Goal: Task Accomplishment & Management: Use online tool/utility

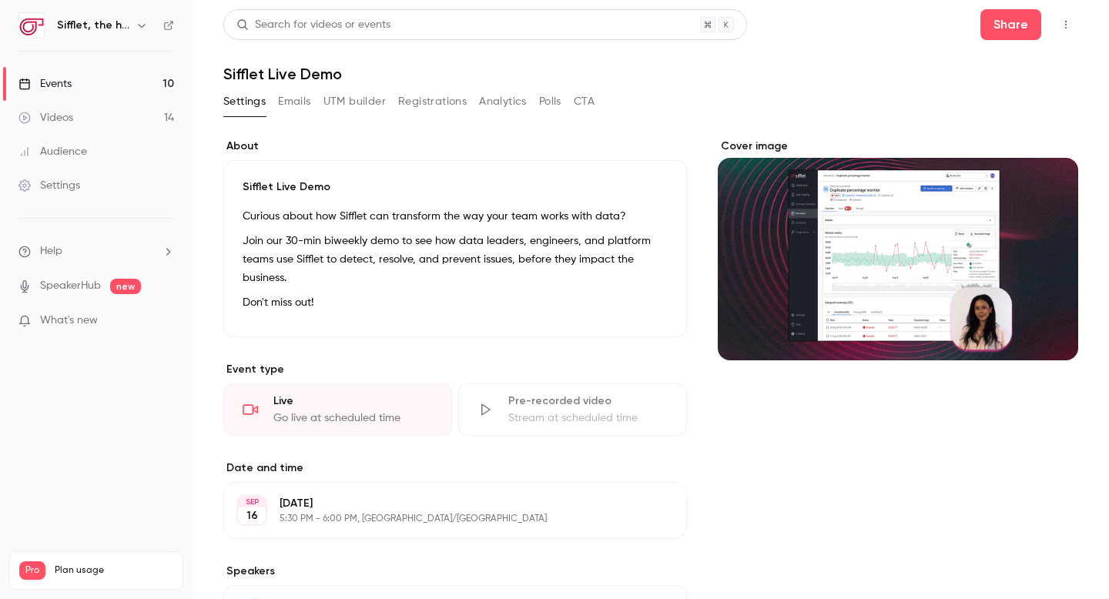
click at [427, 99] on button "Registrations" at bounding box center [432, 101] width 69 height 25
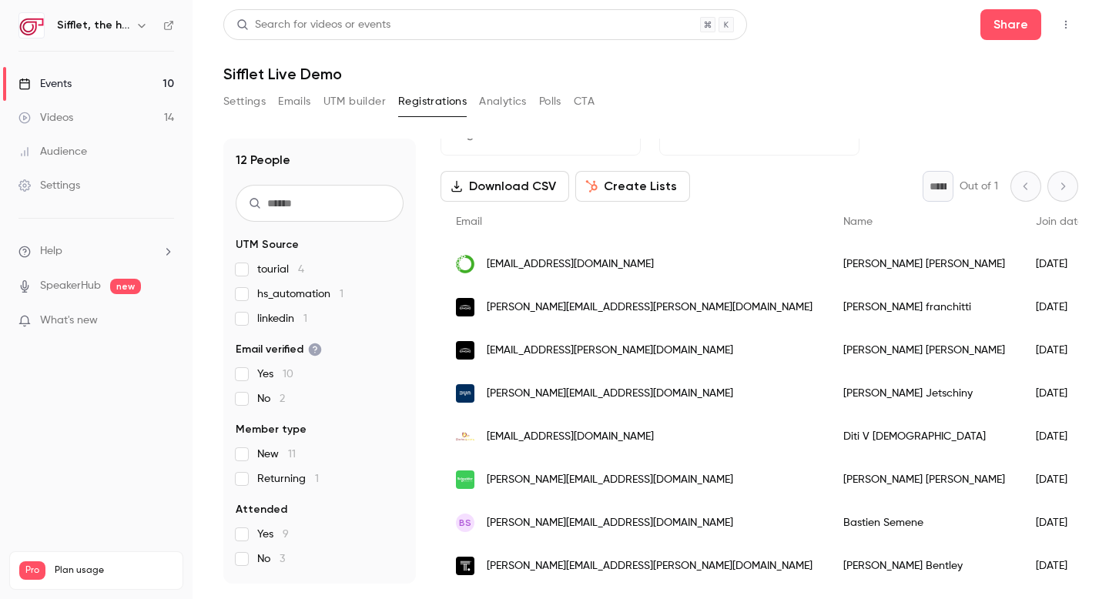
scroll to position [46, 0]
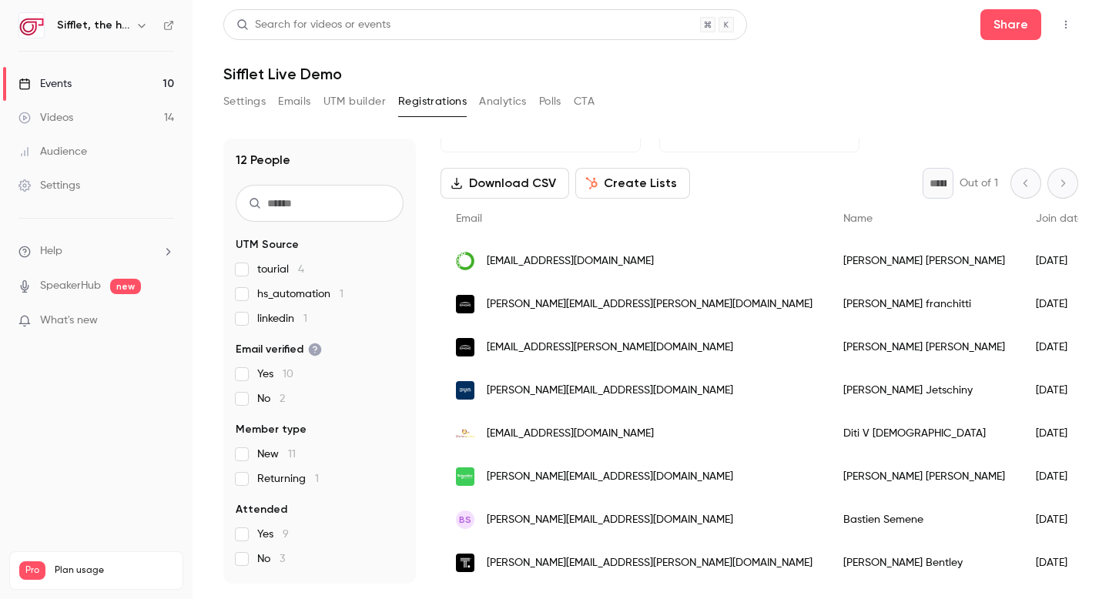
click at [143, 77] on link "Events 10" at bounding box center [96, 84] width 193 height 34
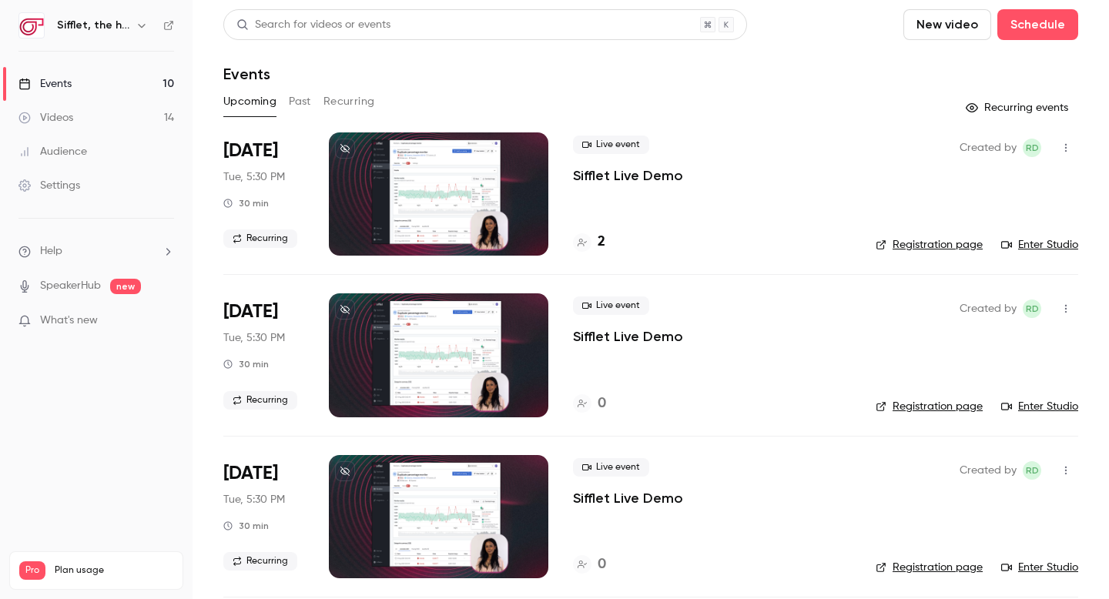
click at [303, 98] on button "Past" at bounding box center [300, 101] width 22 height 25
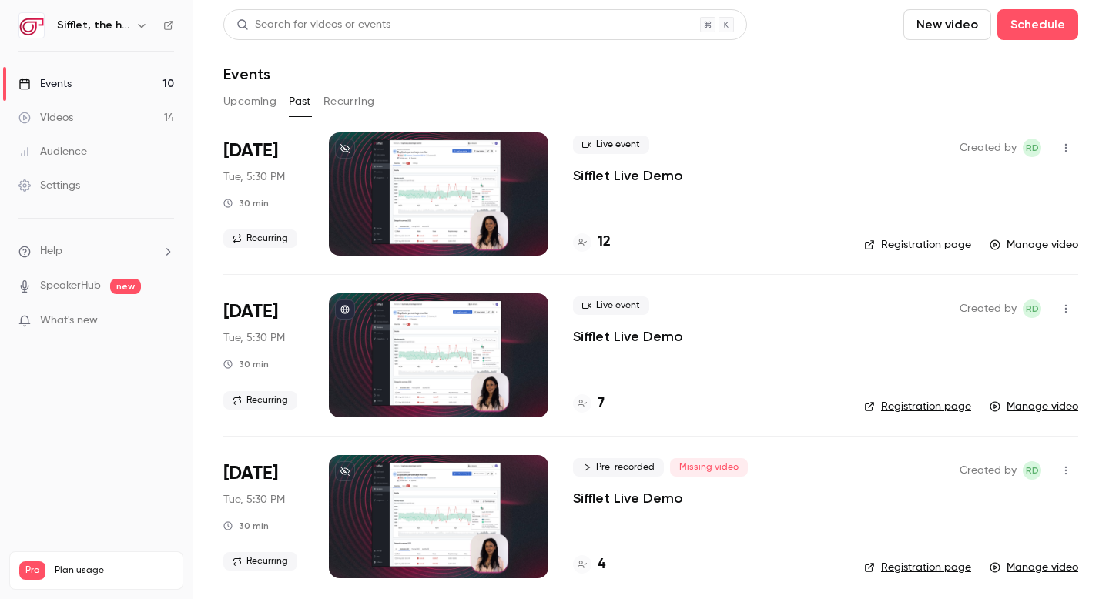
click at [616, 173] on p "Sifflet Live Demo" at bounding box center [628, 175] width 110 height 18
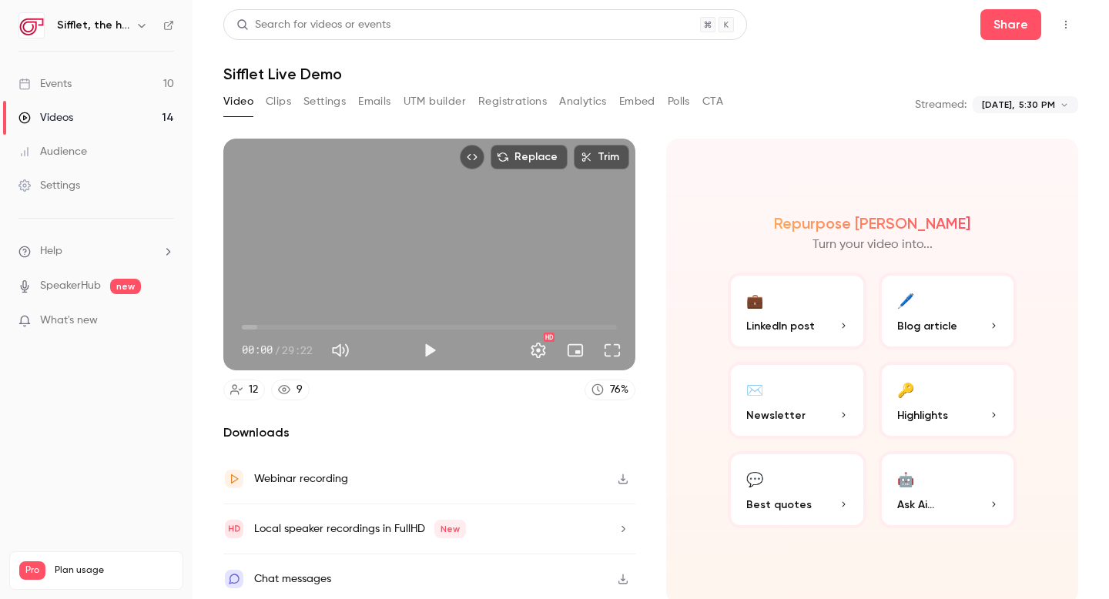
scroll to position [5, 0]
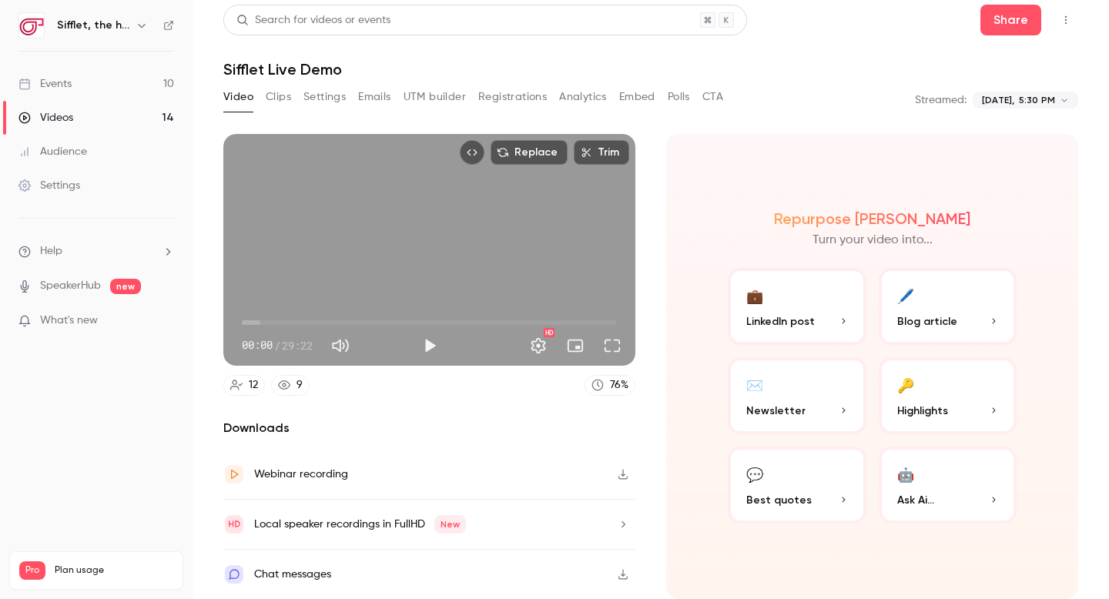
click at [313, 477] on div "Webinar recording" at bounding box center [301, 474] width 94 height 18
click at [1004, 21] on button "Share" at bounding box center [1010, 20] width 61 height 31
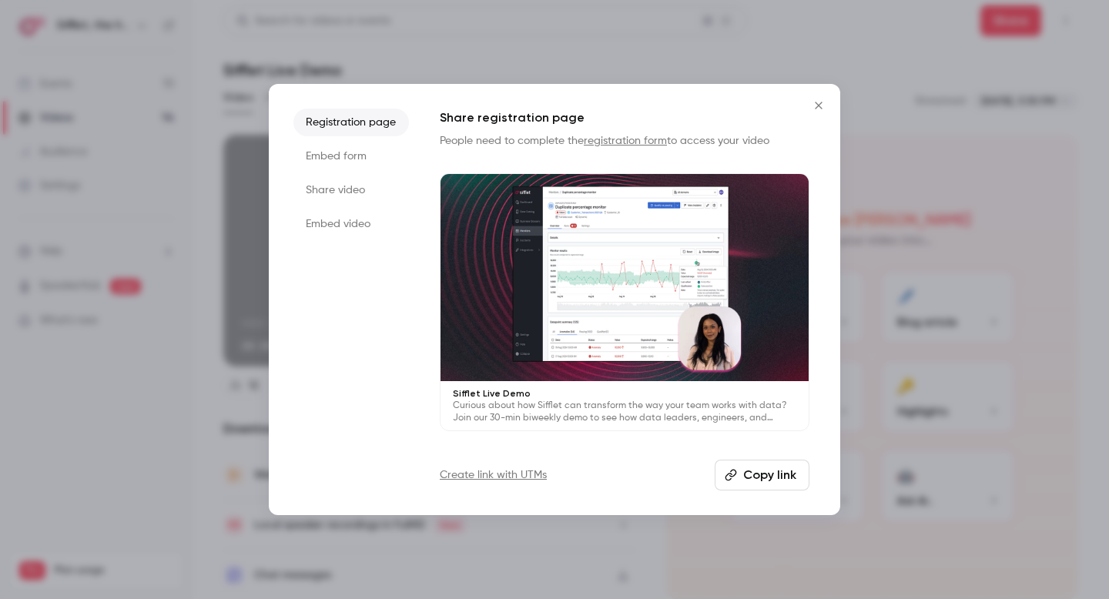
click at [819, 108] on icon "Close" at bounding box center [818, 105] width 18 height 12
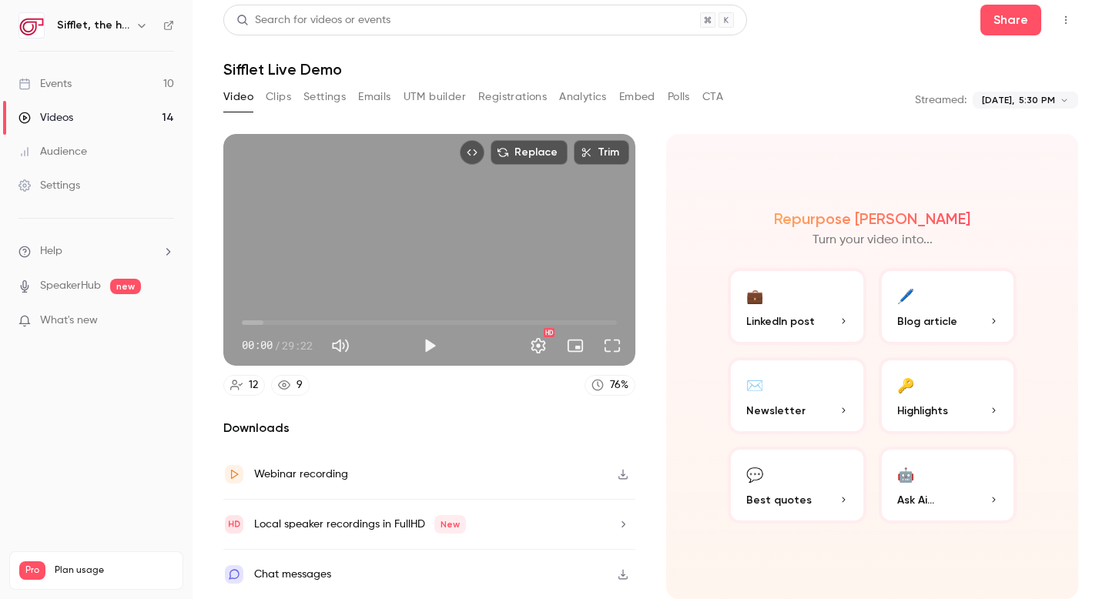
scroll to position [0, 0]
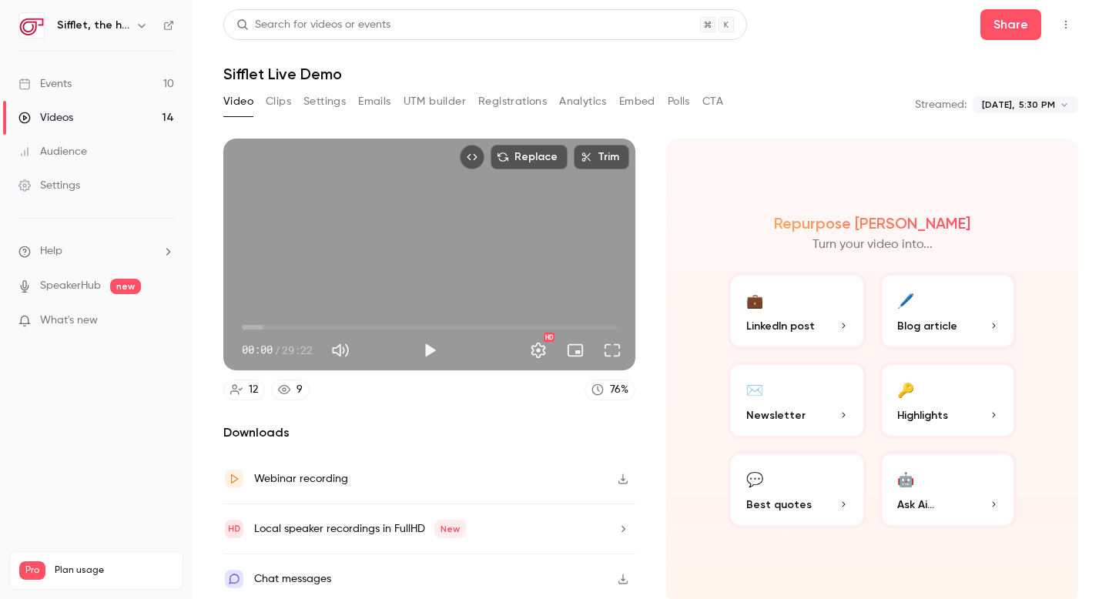
click at [278, 100] on button "Clips" at bounding box center [278, 101] width 25 height 25
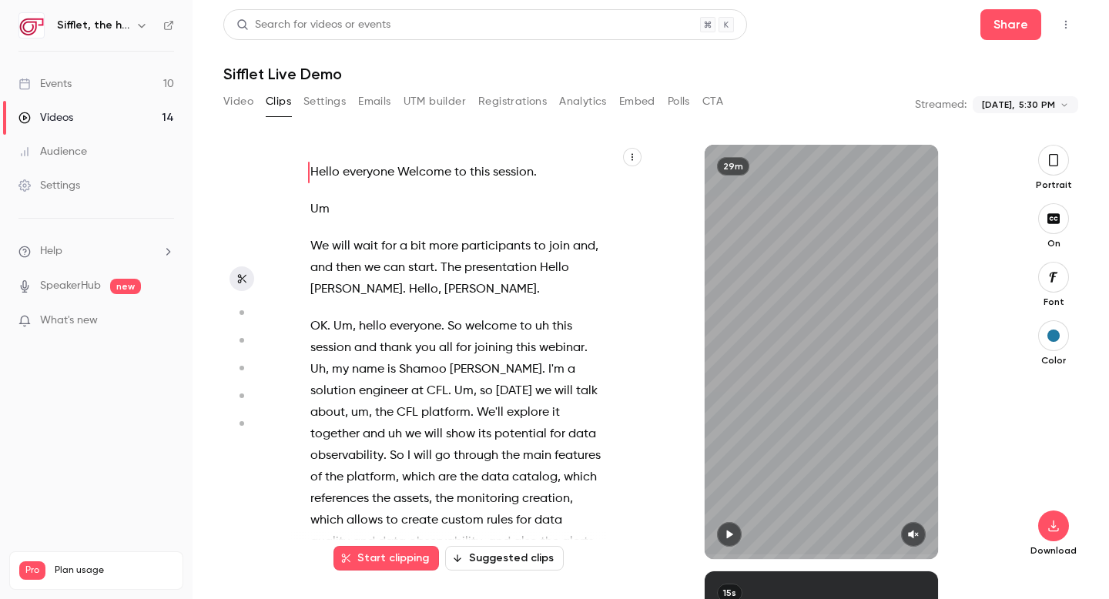
click at [240, 99] on button "Video" at bounding box center [238, 101] width 30 height 25
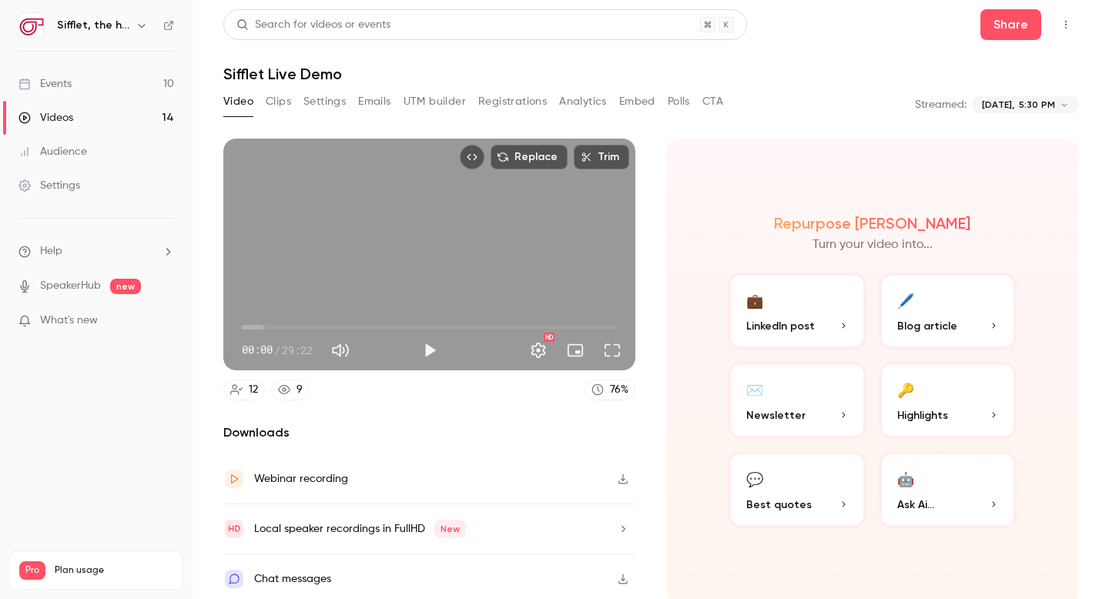
click at [1067, 27] on icon "Top Bar Actions" at bounding box center [1066, 24] width 12 height 11
click at [1013, 69] on div "Publish on Channel" at bounding box center [1006, 63] width 120 height 15
